Goal: Navigation & Orientation: Find specific page/section

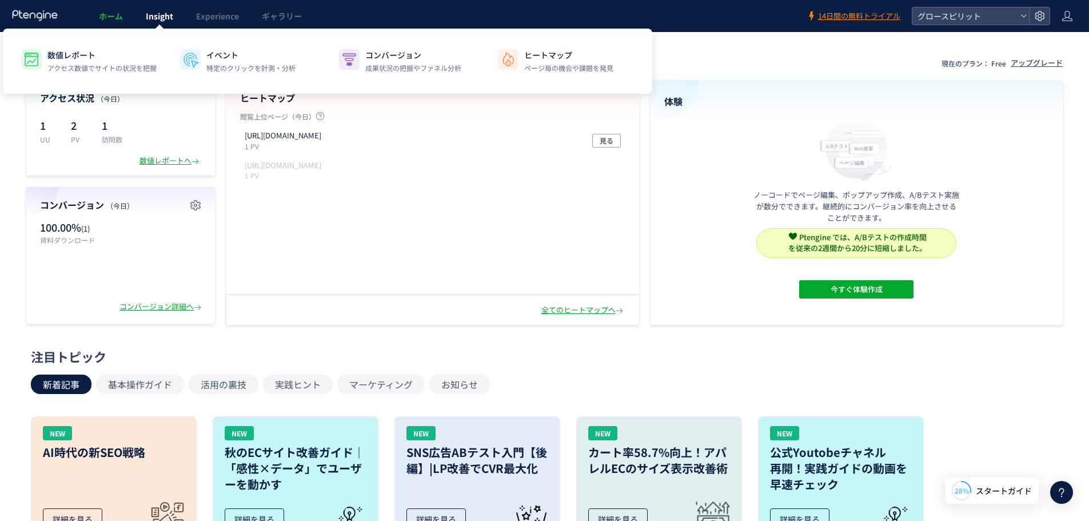
click at [172, 16] on span "Insight" at bounding box center [159, 15] width 27 height 11
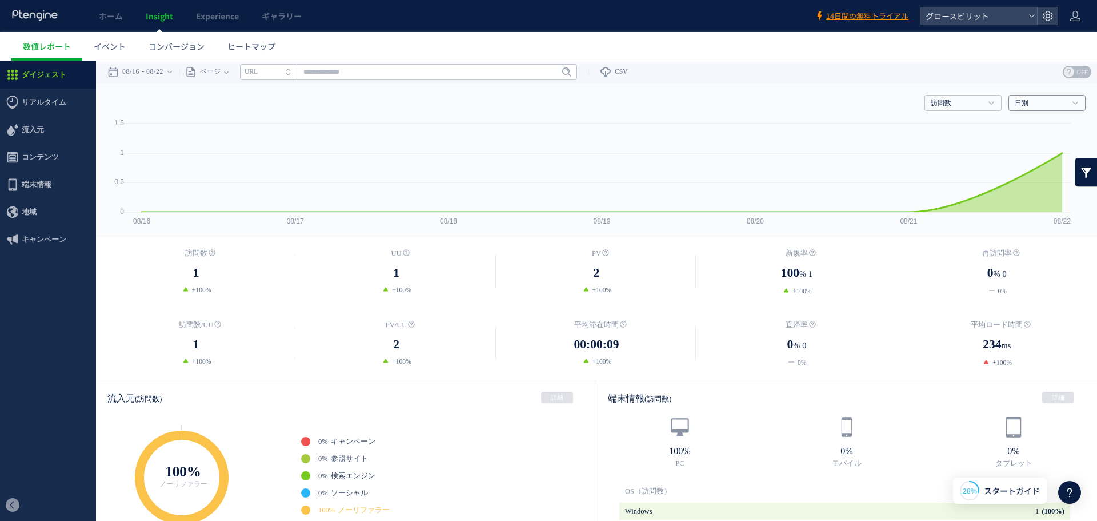
click at [1041, 103] on link "日別" at bounding box center [1041, 103] width 52 height 10
click at [904, 338] on dd "234 ms" at bounding box center [997, 345] width 200 height 20
click at [254, 44] on span "ヒートマップ" at bounding box center [251, 46] width 48 height 11
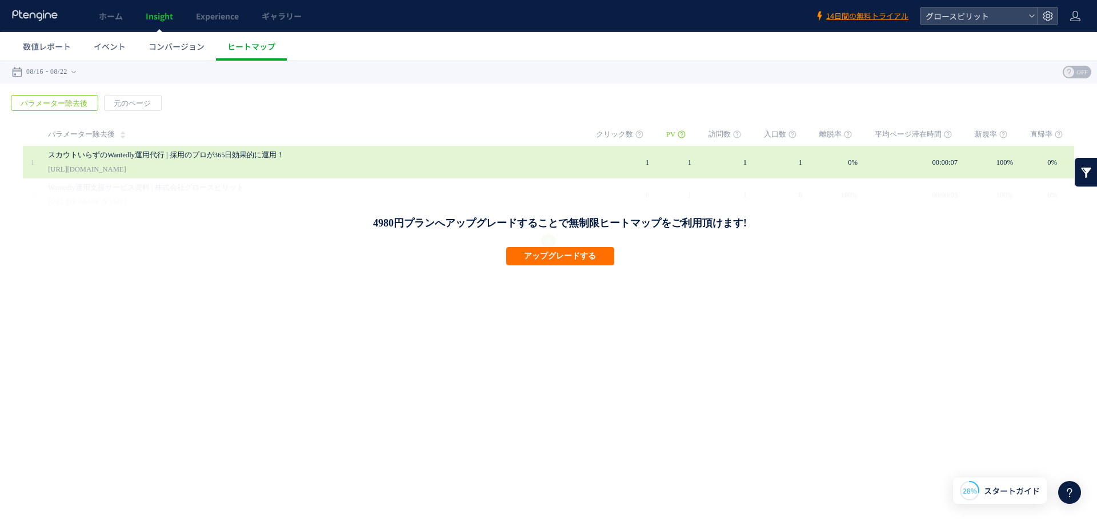
click at [197, 153] on link "スカウトいらずのWantedly運用代行 | 採用のプロが365日効果的に運用！" at bounding box center [311, 155] width 526 height 14
